Goal: Find specific page/section: Find specific page/section

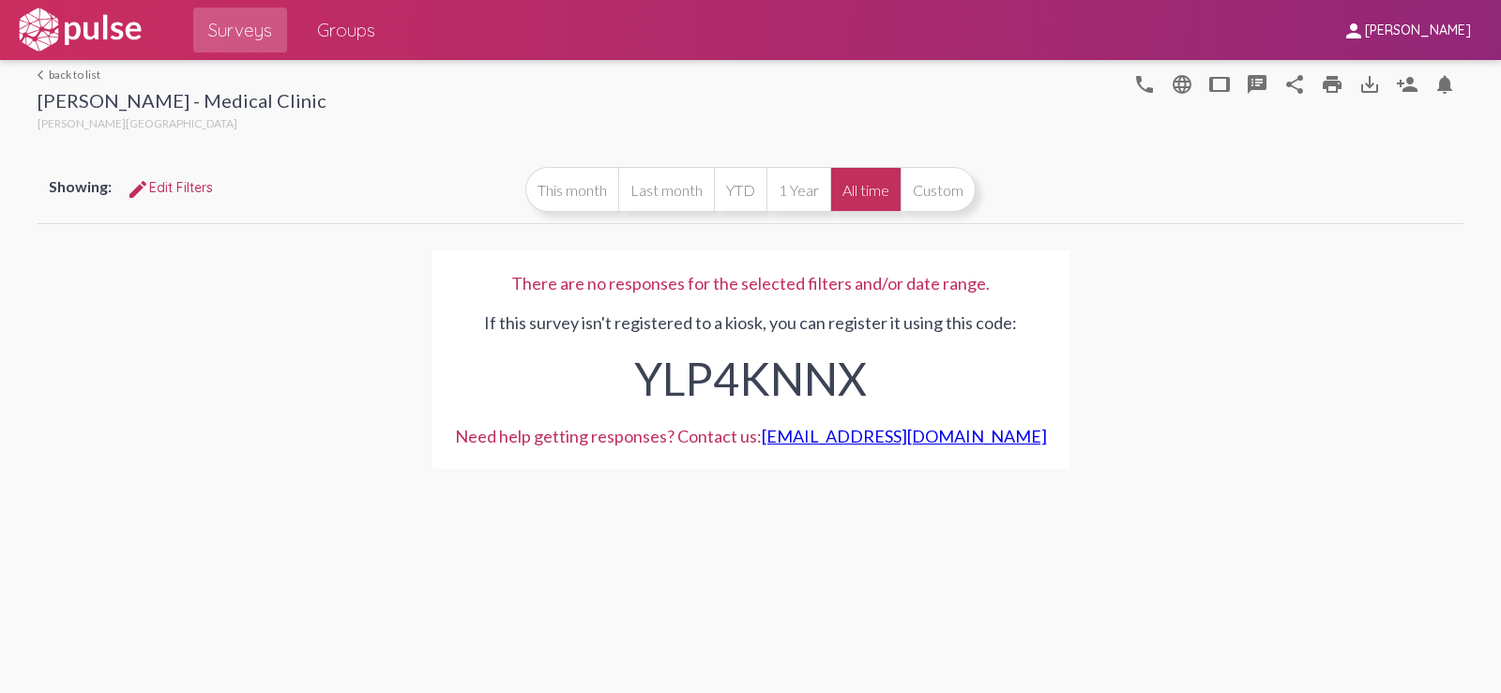
click at [66, 75] on link "arrow_back_ios back to list" at bounding box center [182, 75] width 289 height 14
